Goal: Navigation & Orientation: Find specific page/section

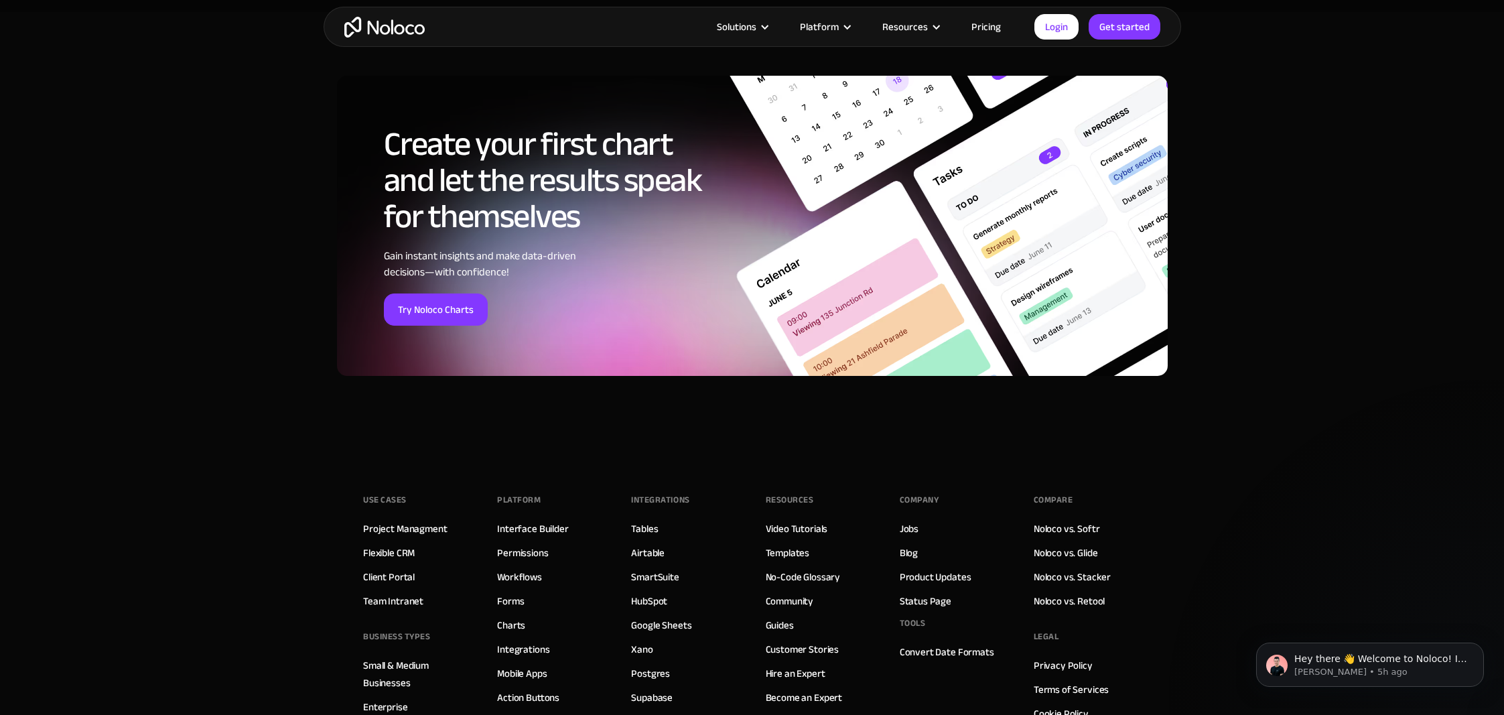
scroll to position [4587, 0]
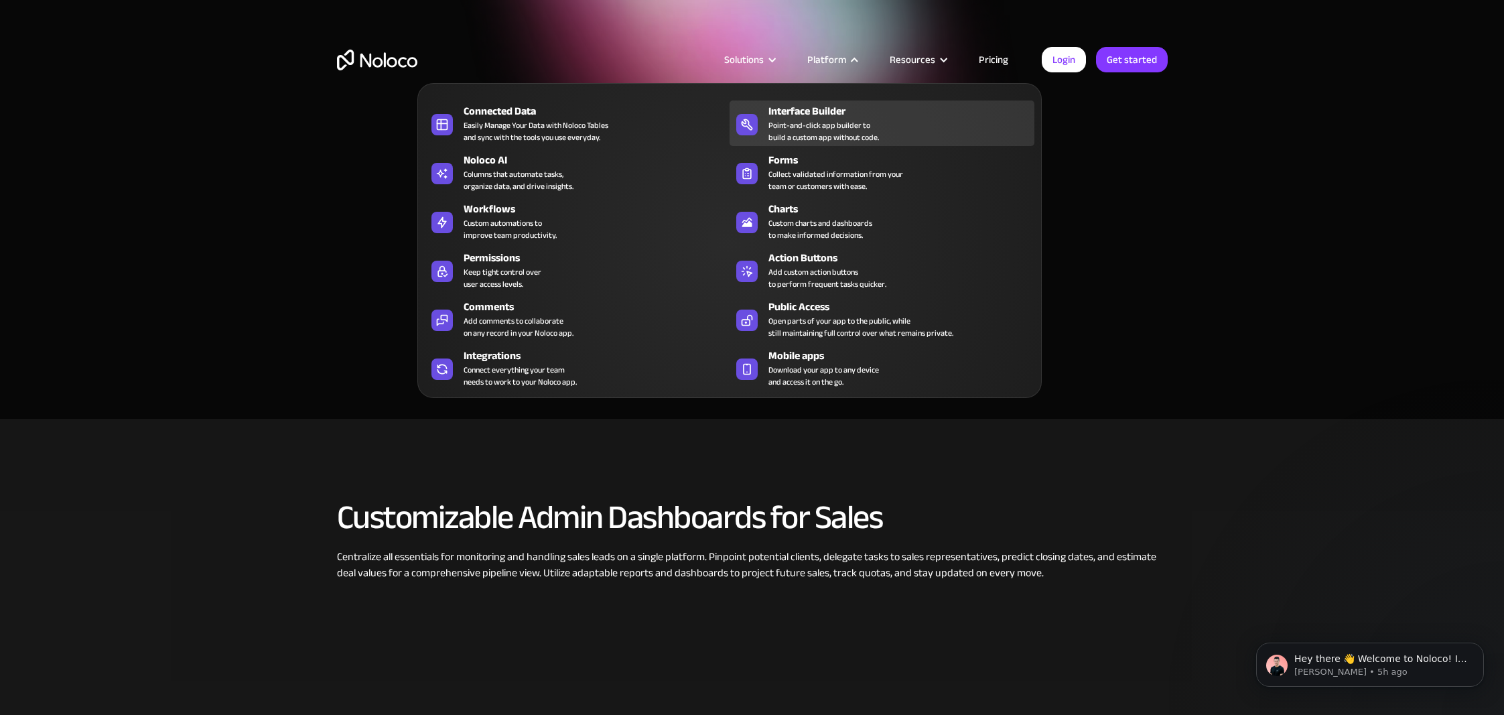
click at [859, 121] on div "Point-and-click app builder to build a custom app without code." at bounding box center [823, 131] width 111 height 24
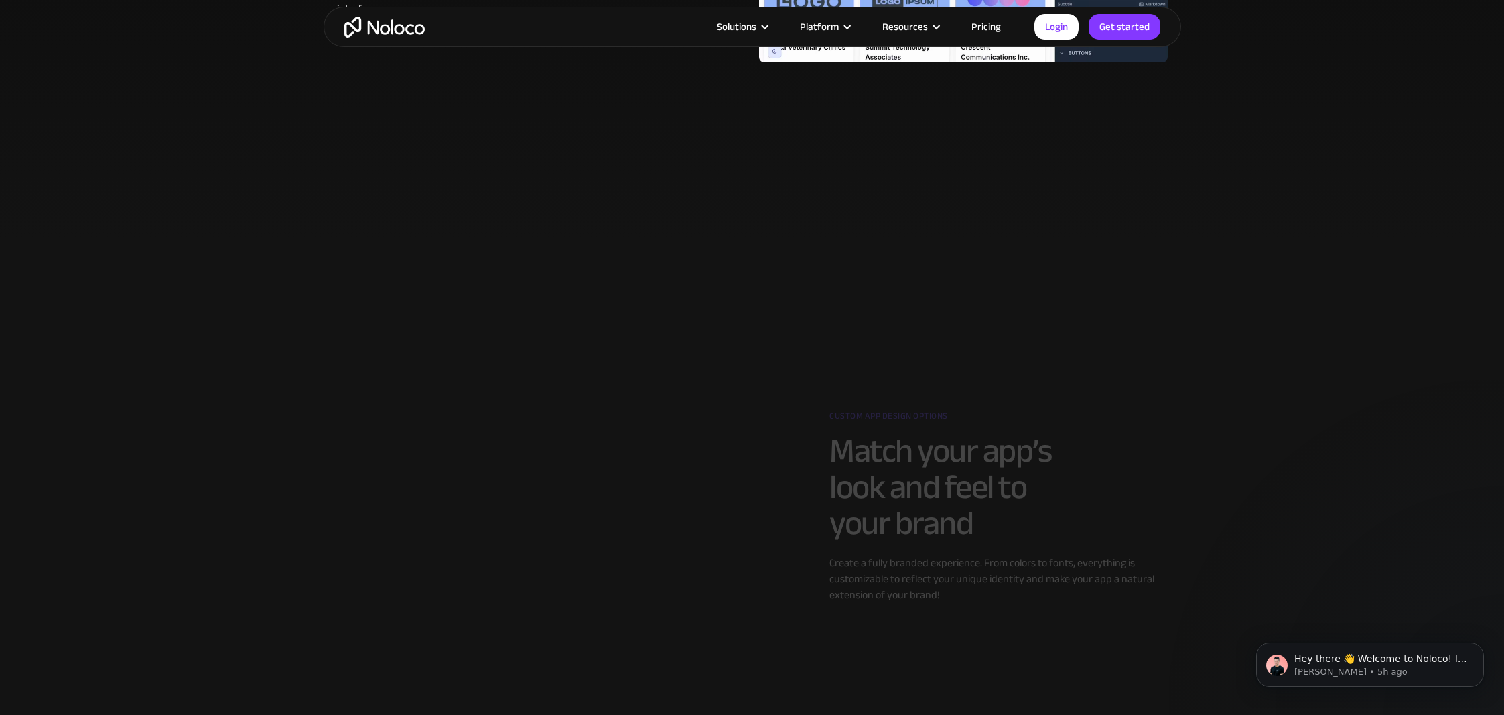
scroll to position [1232, 0]
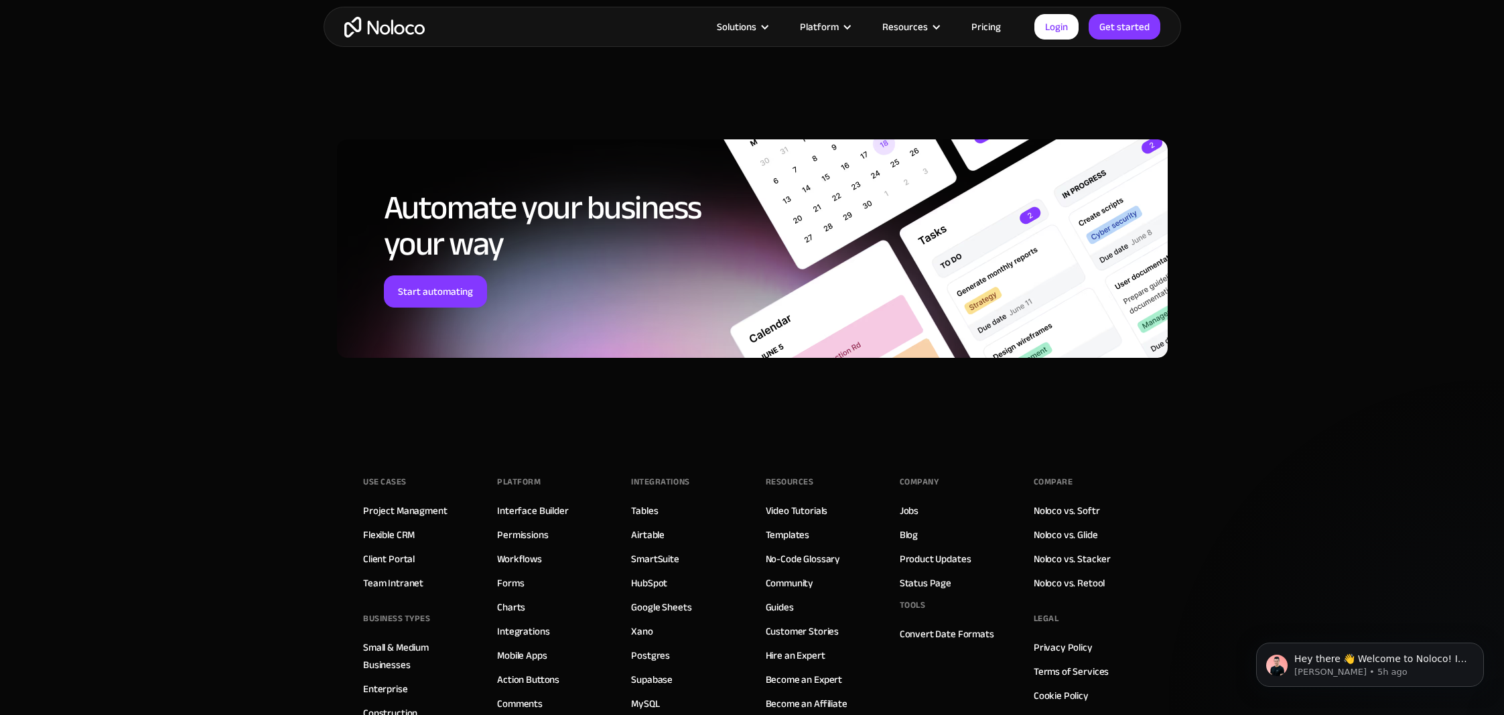
scroll to position [990, 0]
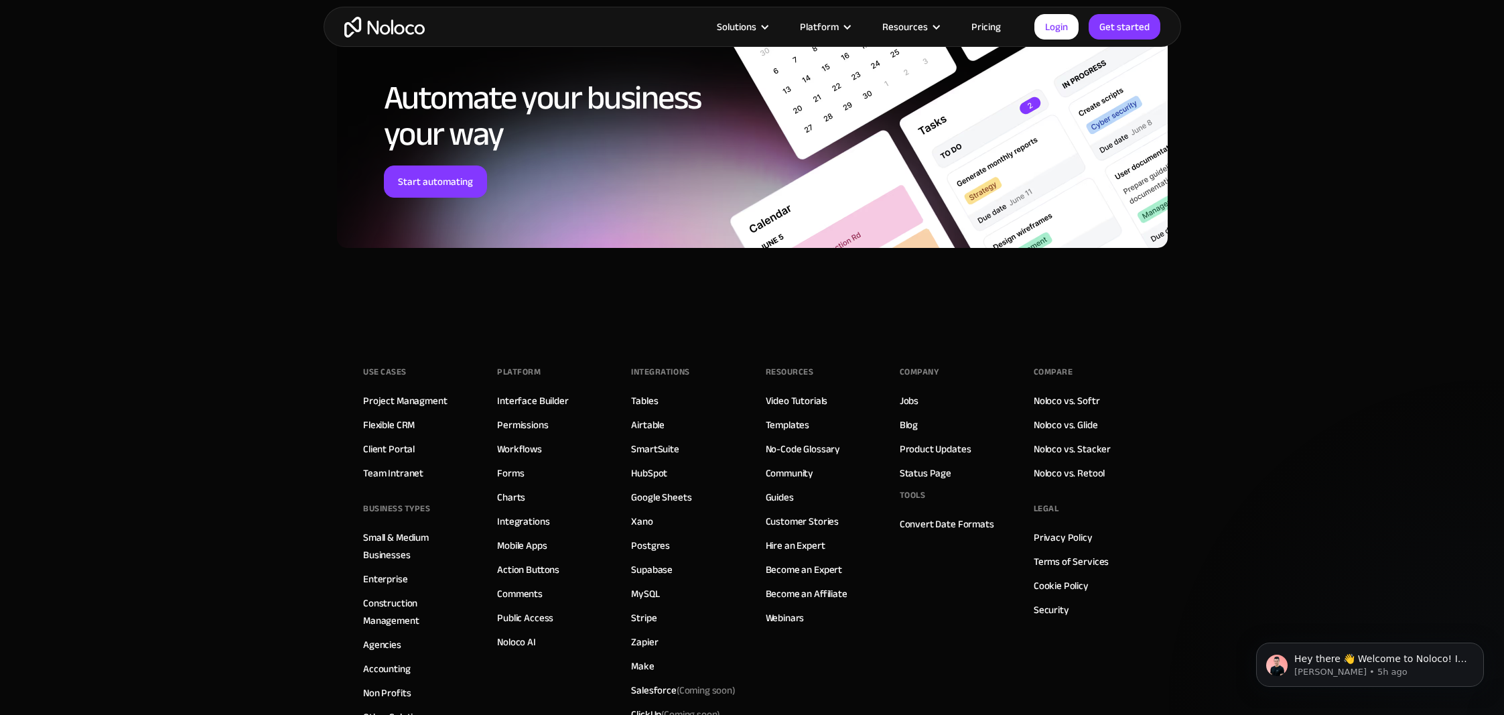
click at [710, 471] on div "INTEGRATIONS Tables Airtable SmartSuite HubSpot Google Sheets Xano Postgres Sup…" at bounding box center [684, 556] width 107 height 389
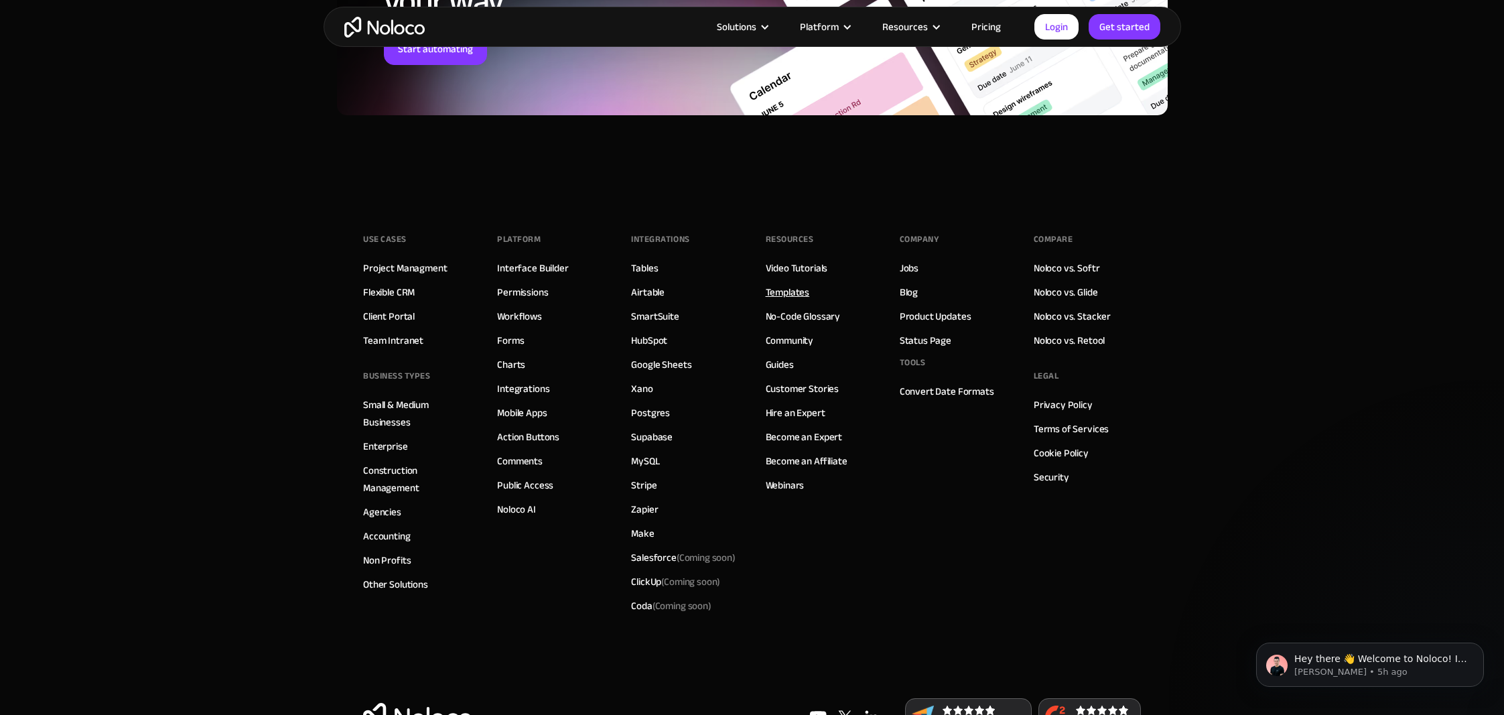
click at [782, 289] on link "Templates" at bounding box center [788, 291] width 44 height 17
